Goal: Navigation & Orientation: Find specific page/section

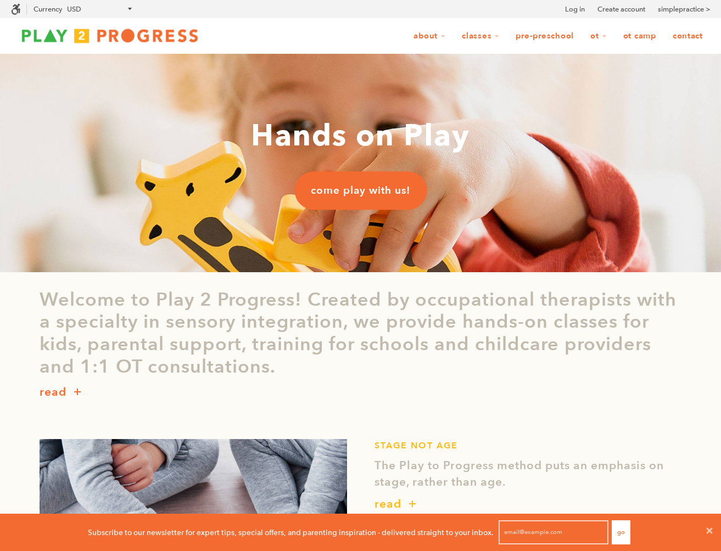
scroll to position [37, 721]
click at [377, 206] on link "come play with us!" at bounding box center [360, 190] width 132 height 38
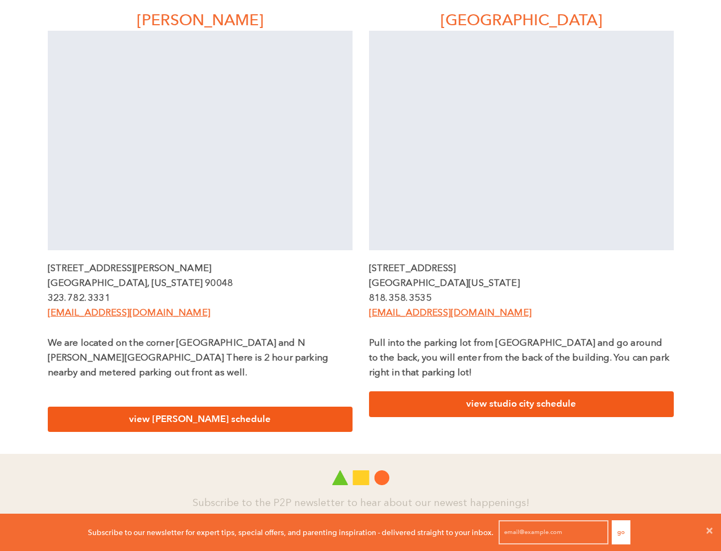
scroll to position [322, 0]
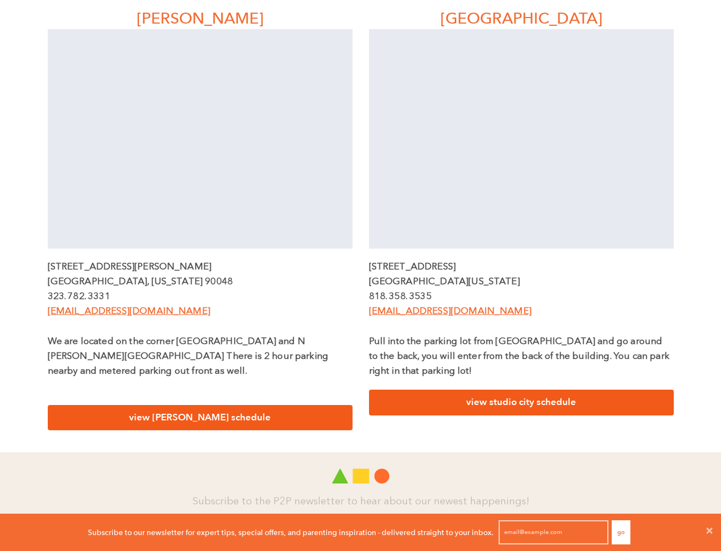
click at [211, 405] on link "view beverly schedule" at bounding box center [200, 418] width 305 height 26
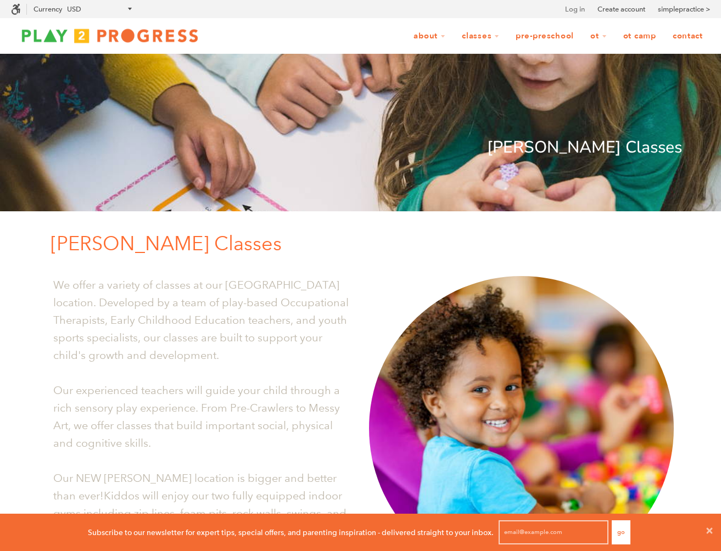
click at [572, 10] on link "Log in" at bounding box center [575, 9] width 20 height 11
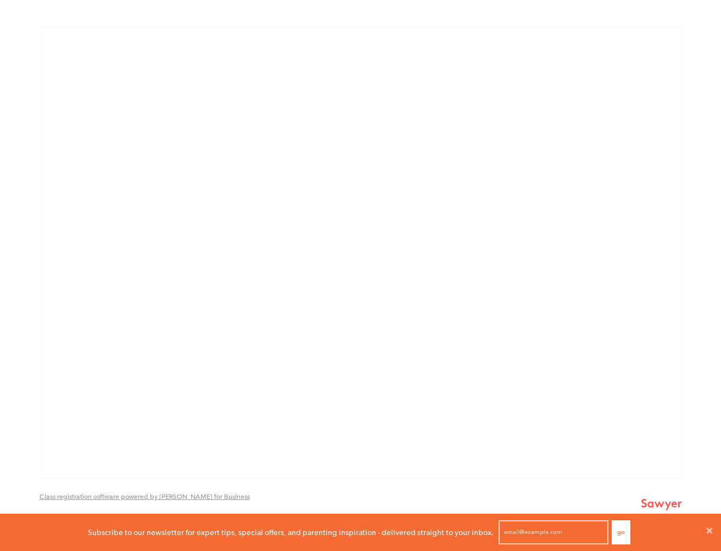
scroll to position [763, 0]
